Goal: Task Accomplishment & Management: Use online tool/utility

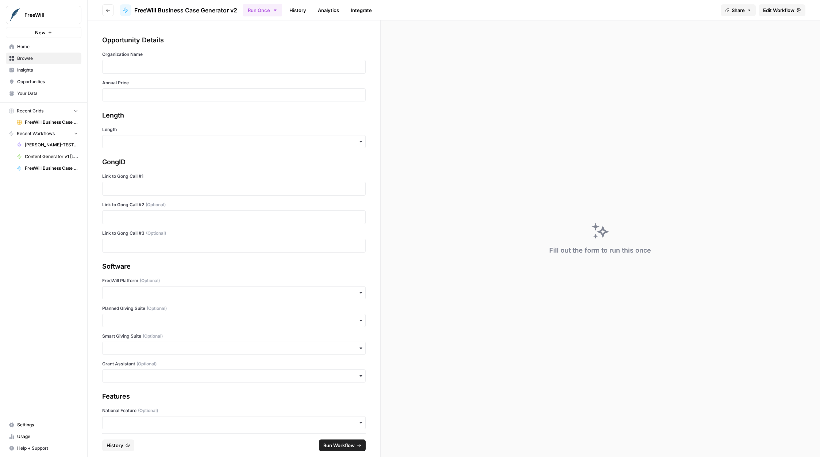
click at [776, 9] on span "Edit Workflow" at bounding box center [778, 10] width 31 height 7
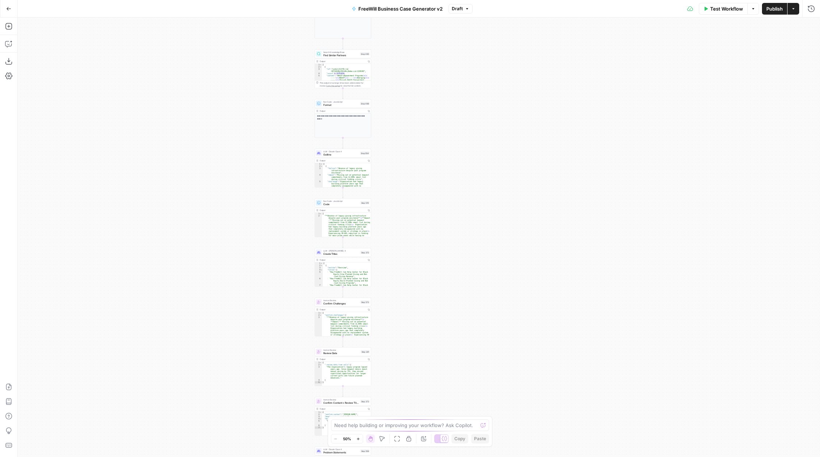
drag, startPoint x: 520, startPoint y: 372, endPoint x: 445, endPoint y: 146, distance: 238.1
click at [445, 146] on div "true false Workflow Set Inputs Inputs LLM · GPT 3.5 Turbo Extract Call Ids Step…" at bounding box center [419, 237] width 803 height 439
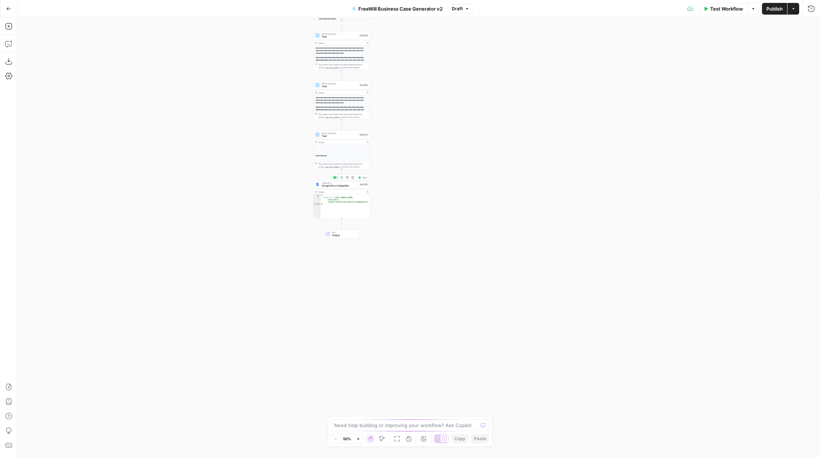
click at [340, 186] on span "Google Docs Integration" at bounding box center [340, 186] width 36 height 4
click at [459, 8] on span "Draft" at bounding box center [457, 8] width 11 height 7
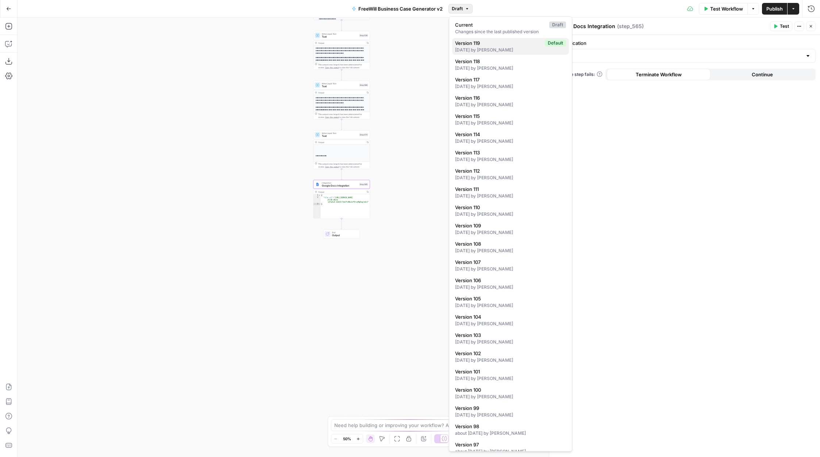
click at [493, 46] on span "Version 119" at bounding box center [498, 42] width 87 height 7
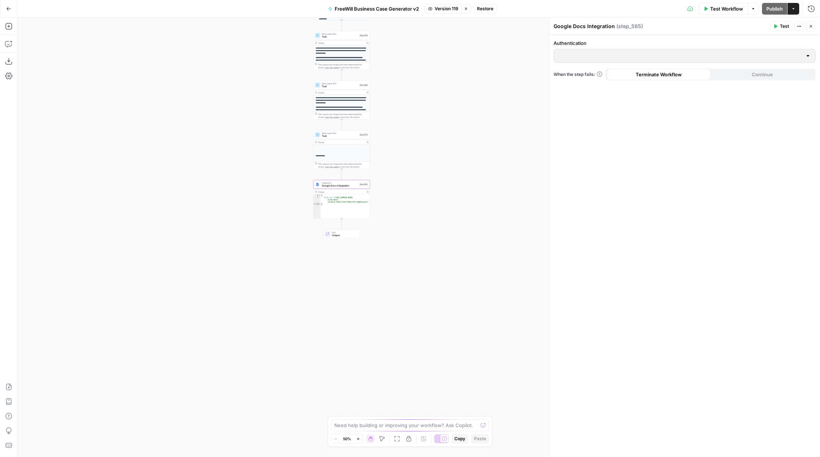
click at [346, 181] on span "Integration" at bounding box center [340, 182] width 36 height 3
click at [805, 54] on div at bounding box center [808, 55] width 6 height 7
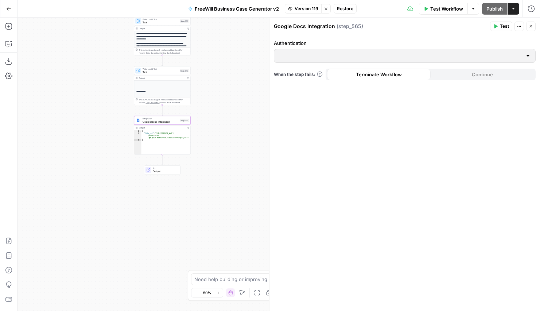
drag, startPoint x: 192, startPoint y: 153, endPoint x: 124, endPoint y: 105, distance: 82.3
click at [124, 105] on div "true false Workflow Set Inputs Inputs LLM · GPT 3.5 Turbo Extract Call Ids Step…" at bounding box center [279, 164] width 523 height 293
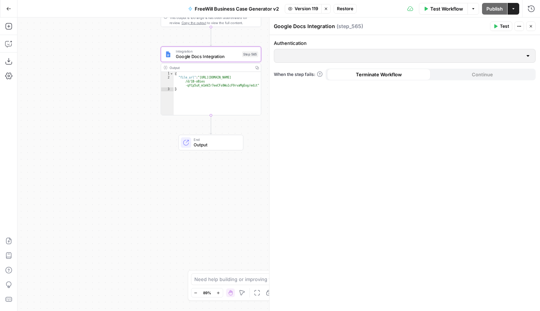
drag, startPoint x: 260, startPoint y: 218, endPoint x: 267, endPoint y: 138, distance: 81.0
click at [267, 138] on body "FreeWill New Home Browse Insights Opportunities Your Data Recent Grids FreeWill…" at bounding box center [270, 155] width 540 height 311
